Goal: Task Accomplishment & Management: Use online tool/utility

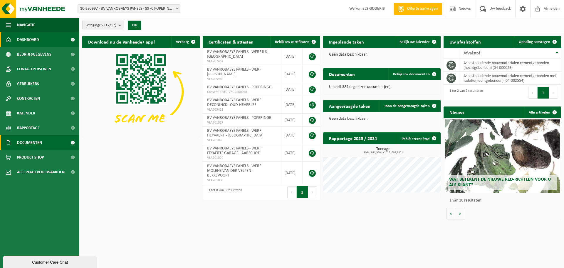
click at [26, 142] on span "Documenten" at bounding box center [29, 142] width 25 height 15
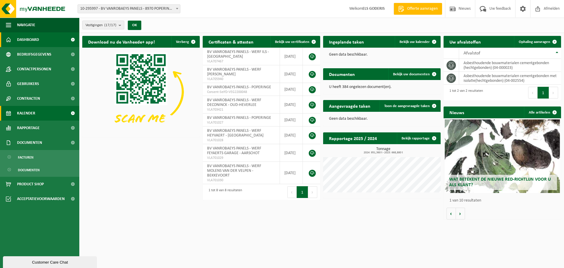
click at [27, 113] on span "Kalender" at bounding box center [26, 113] width 18 height 15
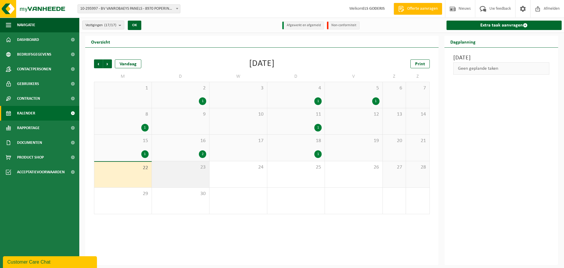
click at [162, 175] on div "23" at bounding box center [181, 174] width 58 height 26
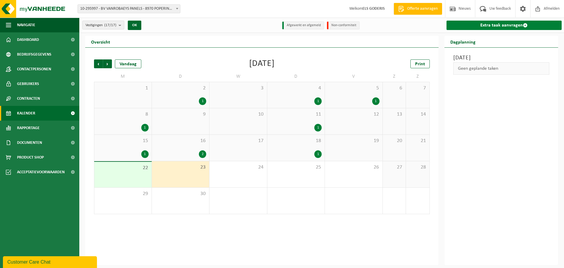
click at [479, 24] on link "Extra taak aanvragen" at bounding box center [504, 25] width 115 height 9
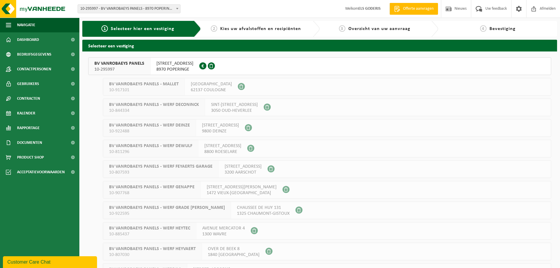
click at [125, 67] on span "10-295997" at bounding box center [119, 69] width 50 height 6
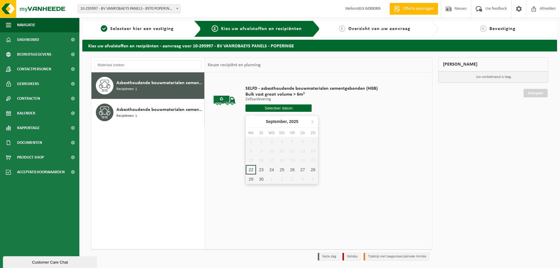
click at [287, 110] on input "text" at bounding box center [278, 107] width 66 height 7
click at [259, 170] on div "23" at bounding box center [261, 169] width 10 height 9
type input "Van 2025-09-23"
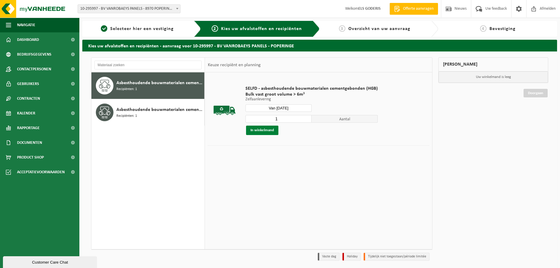
click at [270, 132] on button "In winkelmand" at bounding box center [262, 129] width 32 height 9
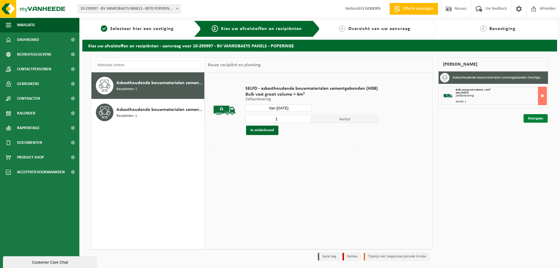
click at [534, 117] on link "Doorgaan" at bounding box center [535, 118] width 24 height 9
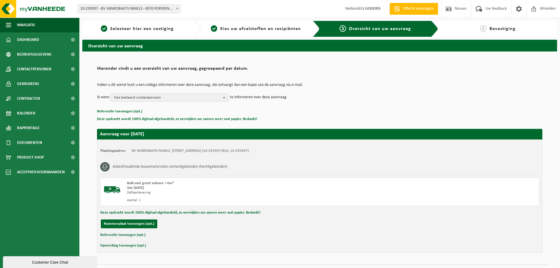
click at [127, 235] on button "Referentie toevoegen (opt.)" at bounding box center [122, 235] width 45 height 8
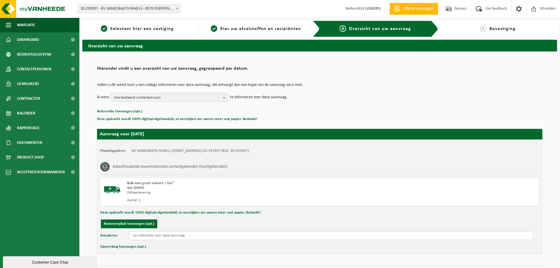
click at [164, 236] on input "text" at bounding box center [331, 235] width 404 height 9
click at [153, 237] on input "ASH Carz -" at bounding box center [331, 235] width 404 height 9
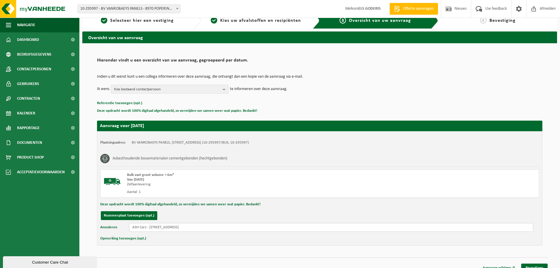
scroll to position [16, 0]
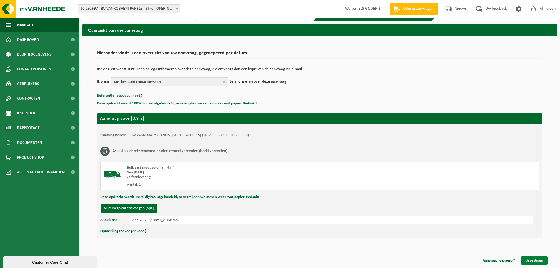
type input "ASH Carz - Diksmuidestraat 168 B - 8840 Staden"
click at [533, 259] on link "Bevestigen" at bounding box center [534, 260] width 26 height 9
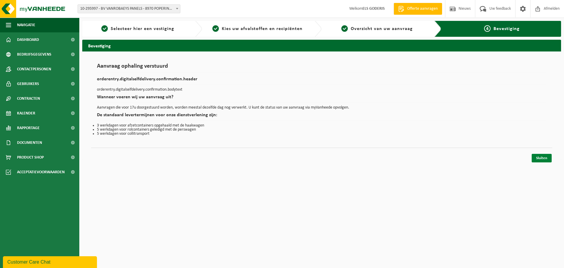
click at [546, 159] on link "Sluiten" at bounding box center [542, 158] width 20 height 9
